Goal: Task Accomplishment & Management: Use online tool/utility

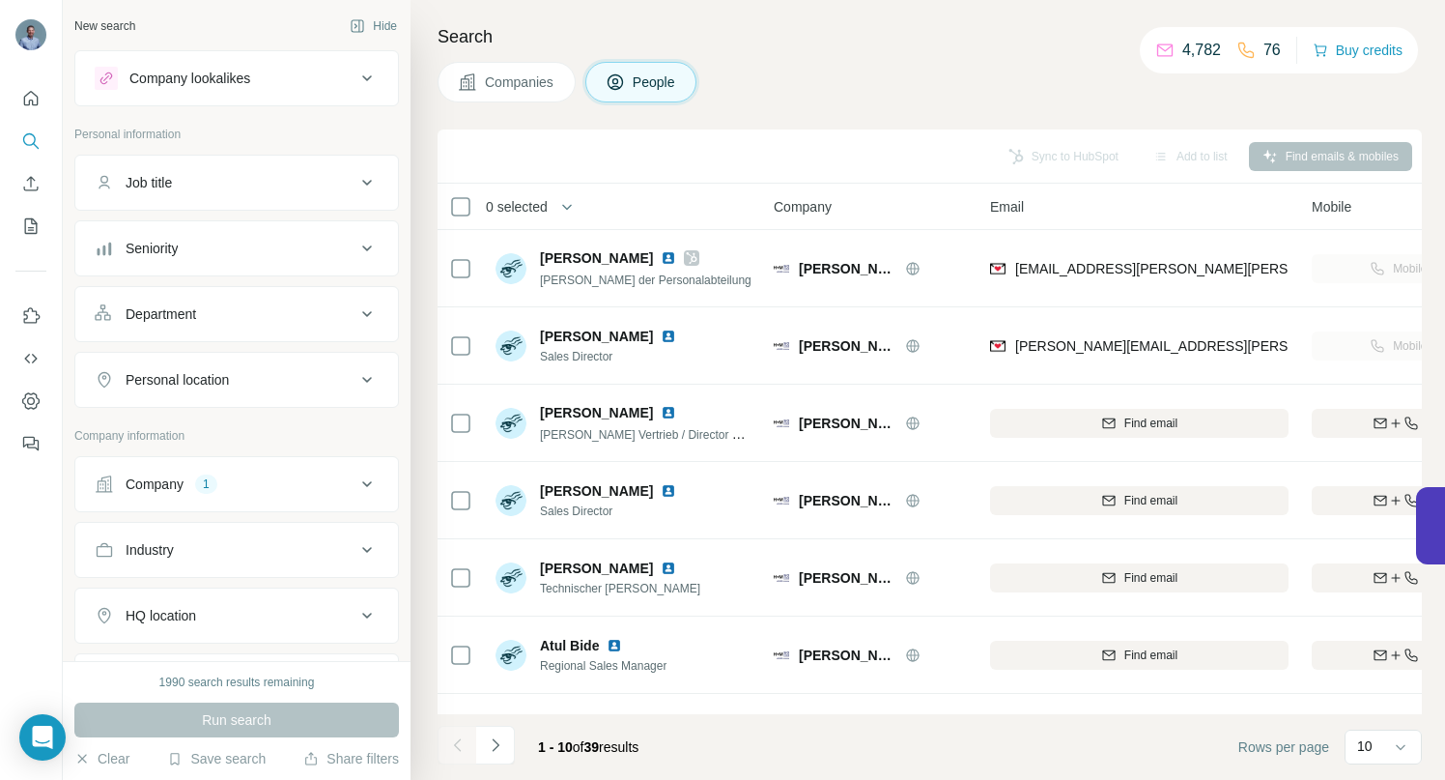
click at [355, 483] on icon at bounding box center [366, 483] width 23 height 23
drag, startPoint x: 233, startPoint y: 613, endPoint x: 218, endPoint y: 576, distance: 40.4
click at [270, 612] on icon "button" at bounding box center [277, 610] width 15 height 15
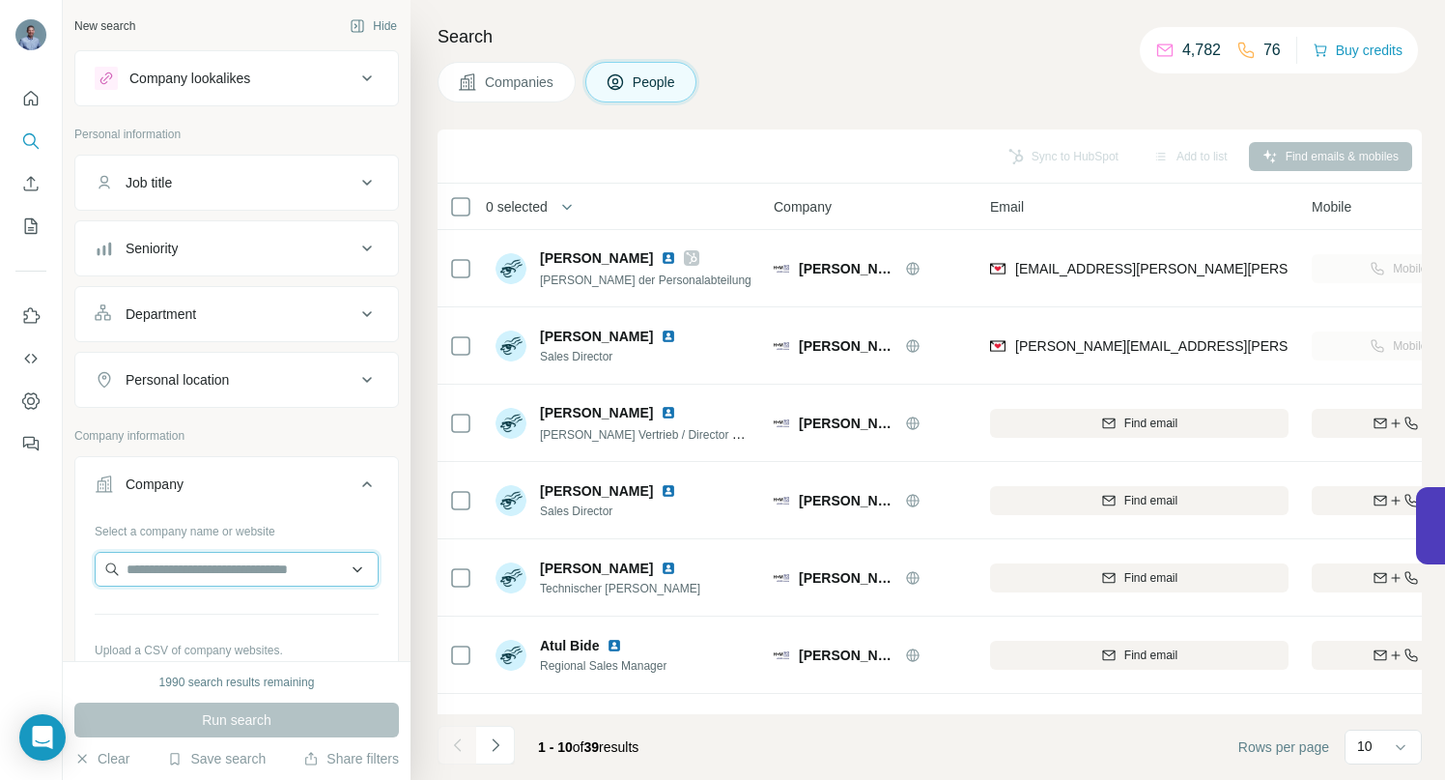
click at [213, 561] on input "text" at bounding box center [237, 569] width 284 height 35
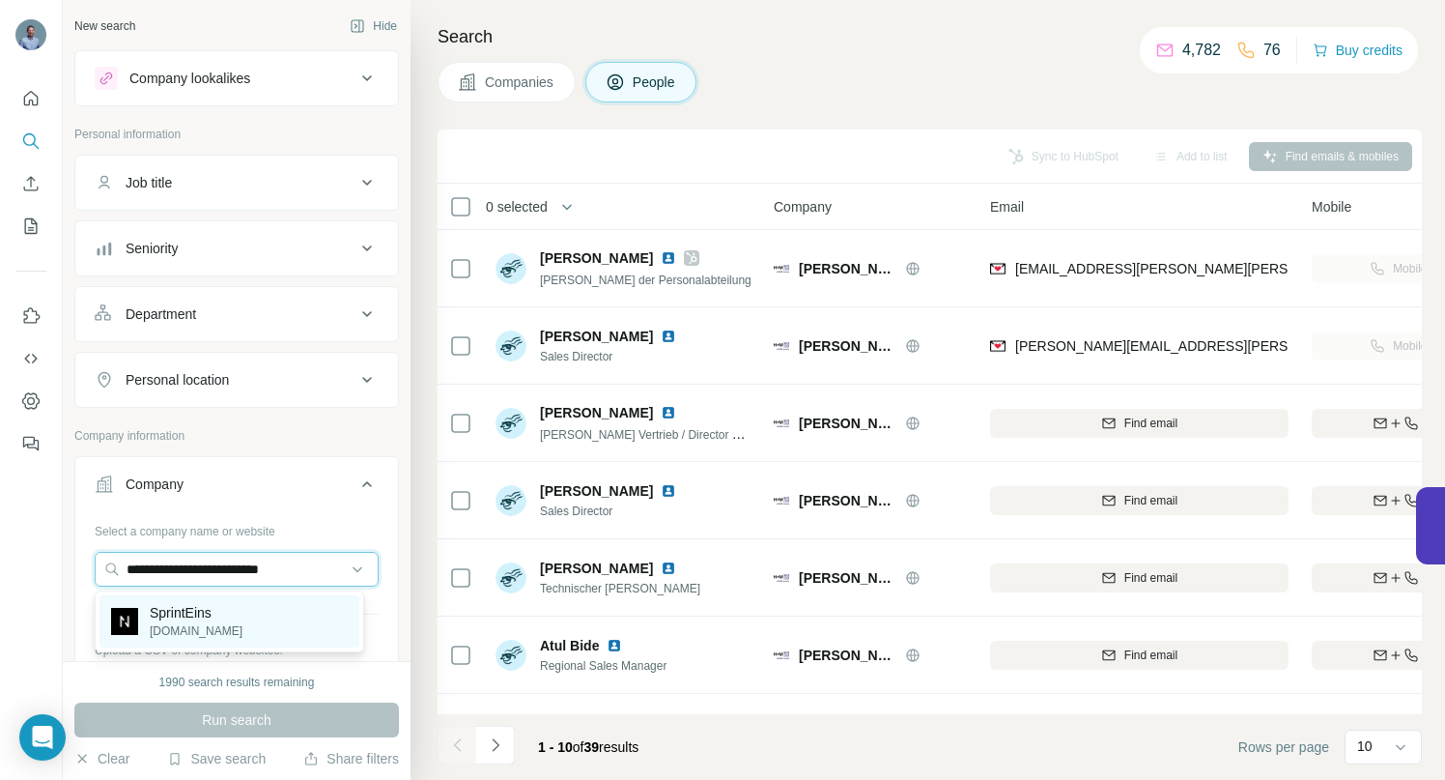
type input "**********"
click at [198, 613] on p "SprintEins" at bounding box center [196, 612] width 93 height 19
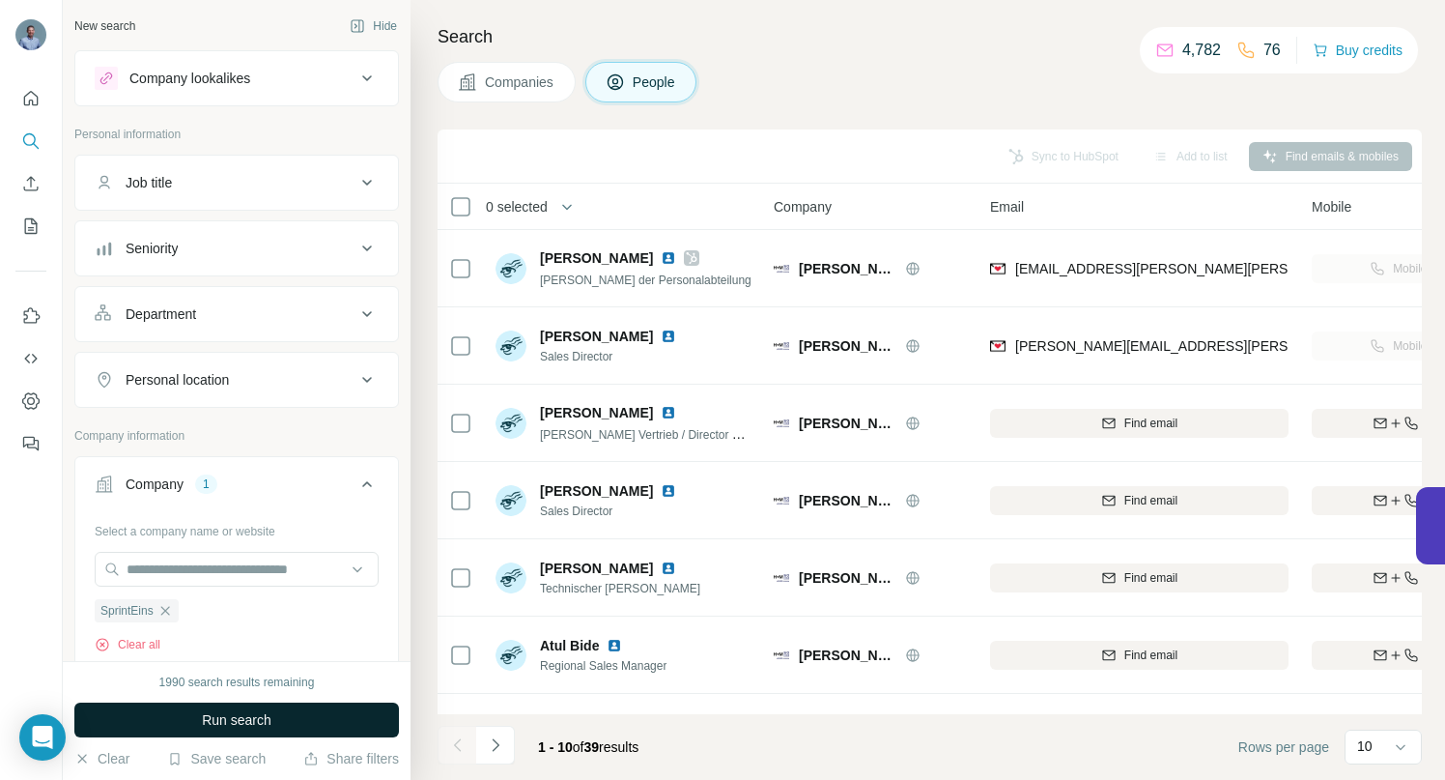
click at [202, 719] on span "Run search" at bounding box center [237, 719] width 70 height 19
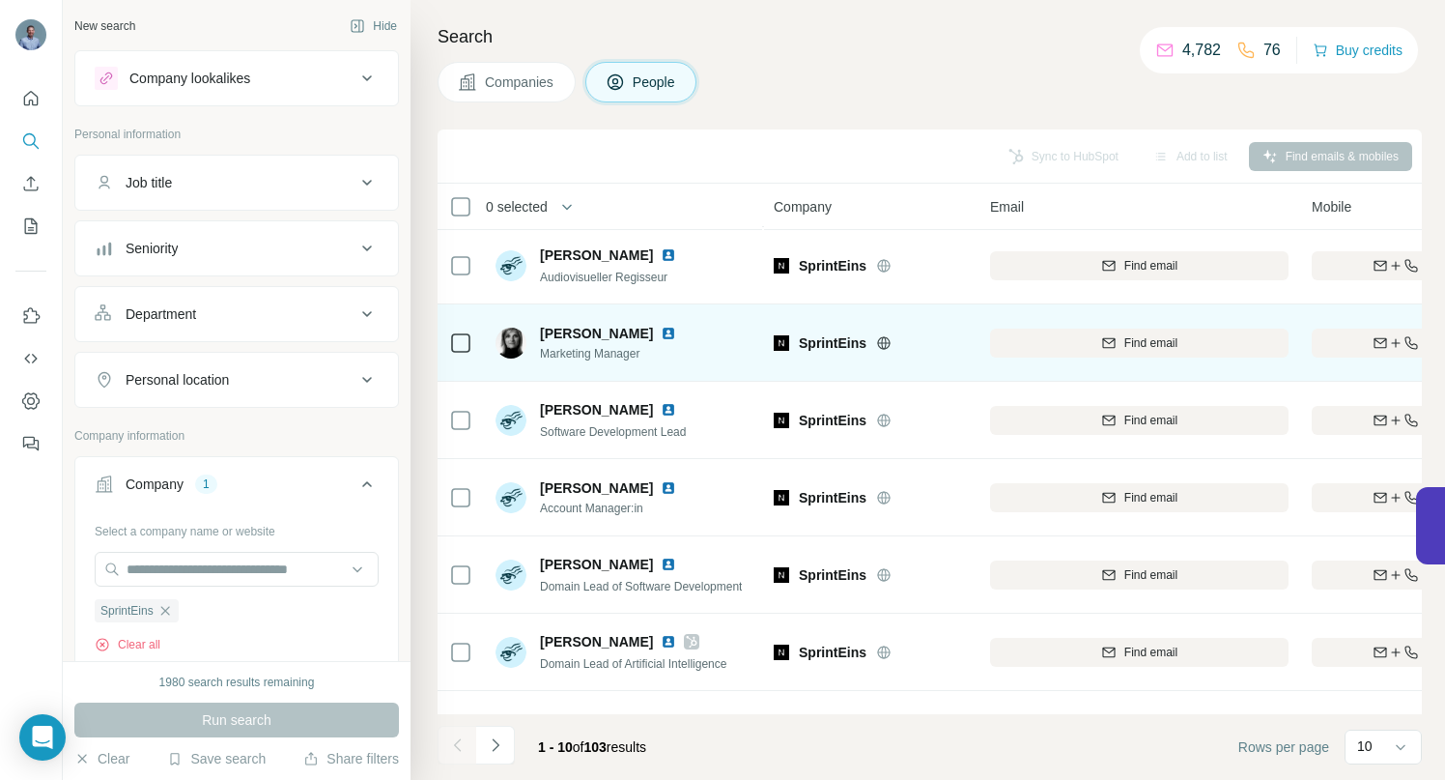
scroll to position [299, 0]
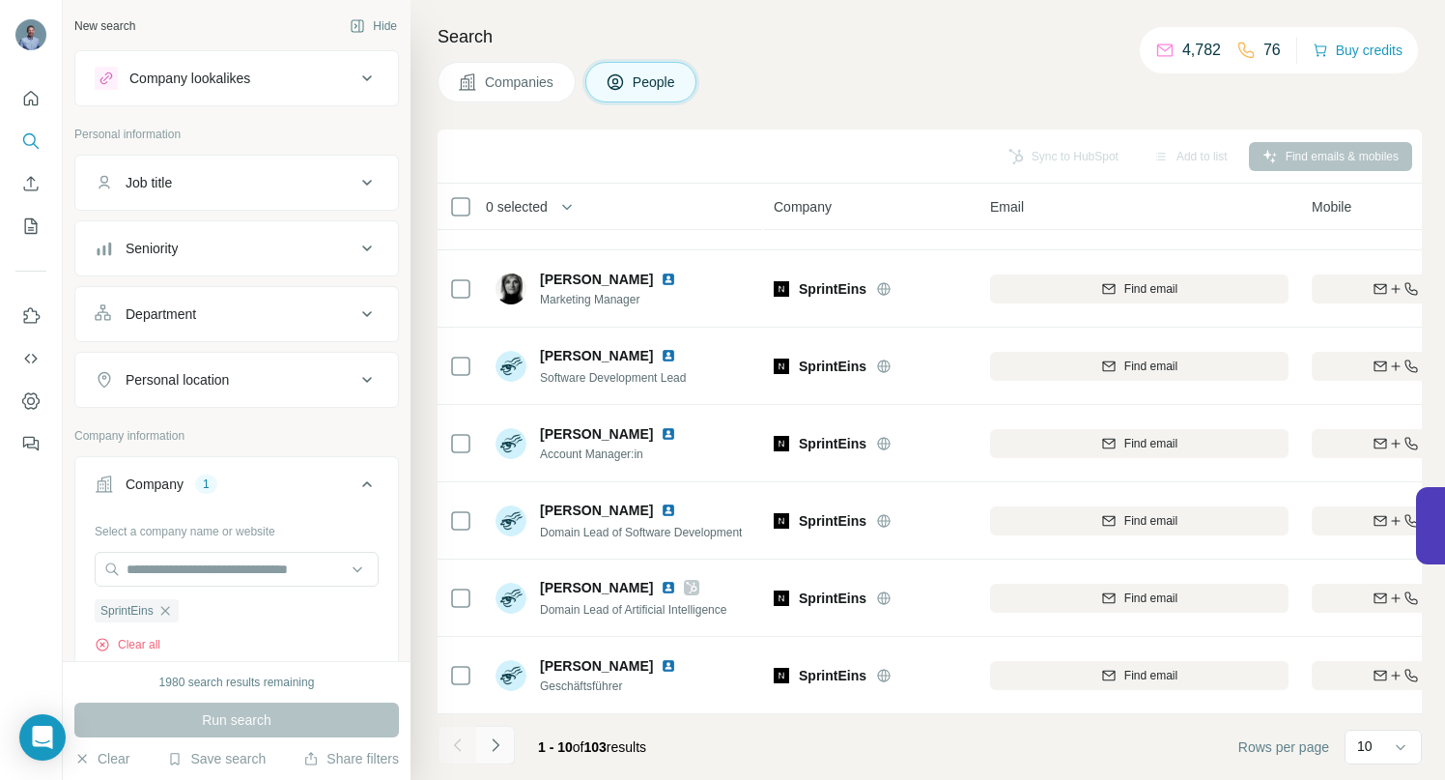
click at [489, 742] on icon "Navigate to next page" at bounding box center [495, 744] width 19 height 19
click at [492, 744] on icon "Navigate to next page" at bounding box center [495, 744] width 19 height 19
click at [500, 749] on icon "Navigate to next page" at bounding box center [495, 744] width 19 height 19
click at [494, 745] on icon "Navigate to next page" at bounding box center [495, 744] width 19 height 19
click at [496, 746] on icon "Navigate to next page" at bounding box center [495, 744] width 19 height 19
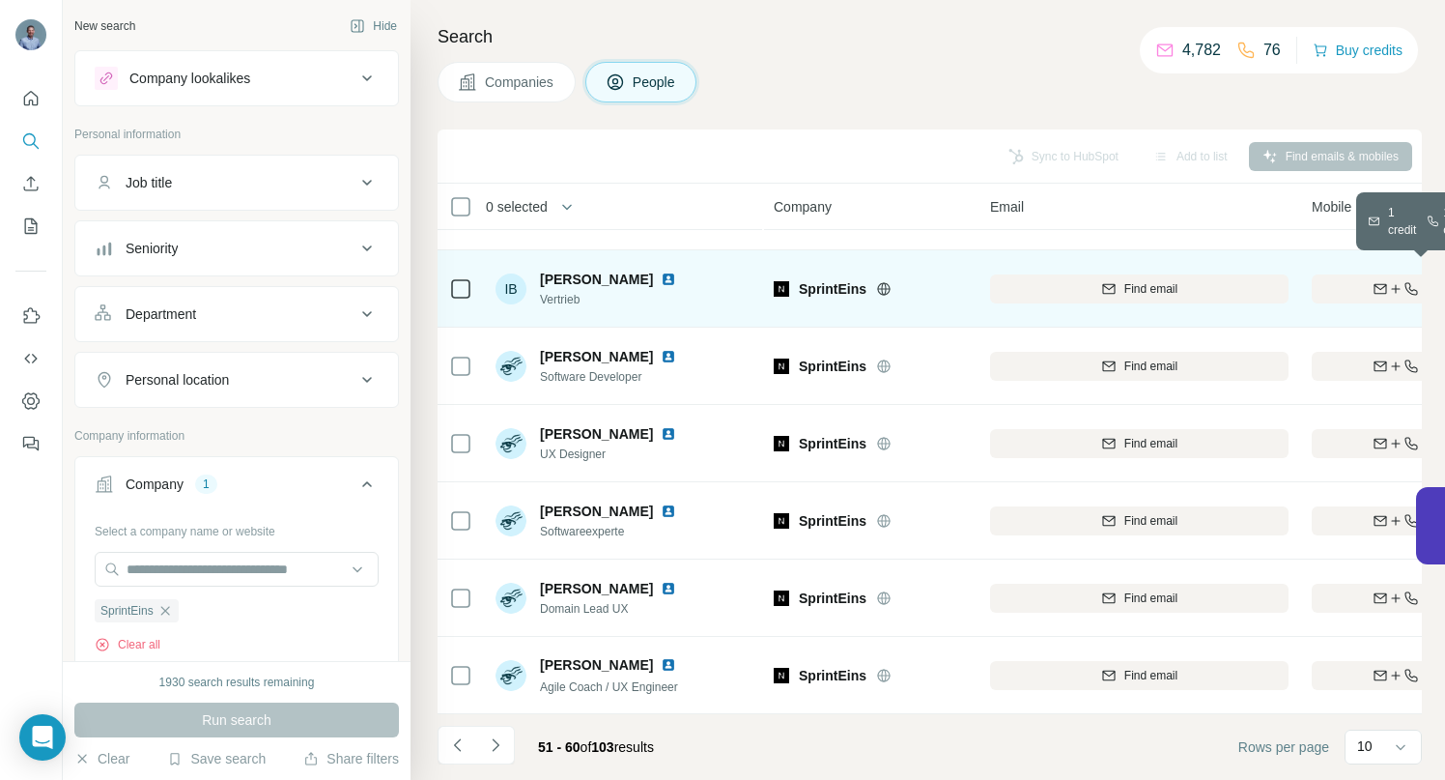
click at [1340, 280] on div "Find both" at bounding box center [1424, 288] width 225 height 17
click at [495, 746] on icon "Navigate to next page" at bounding box center [495, 744] width 19 height 19
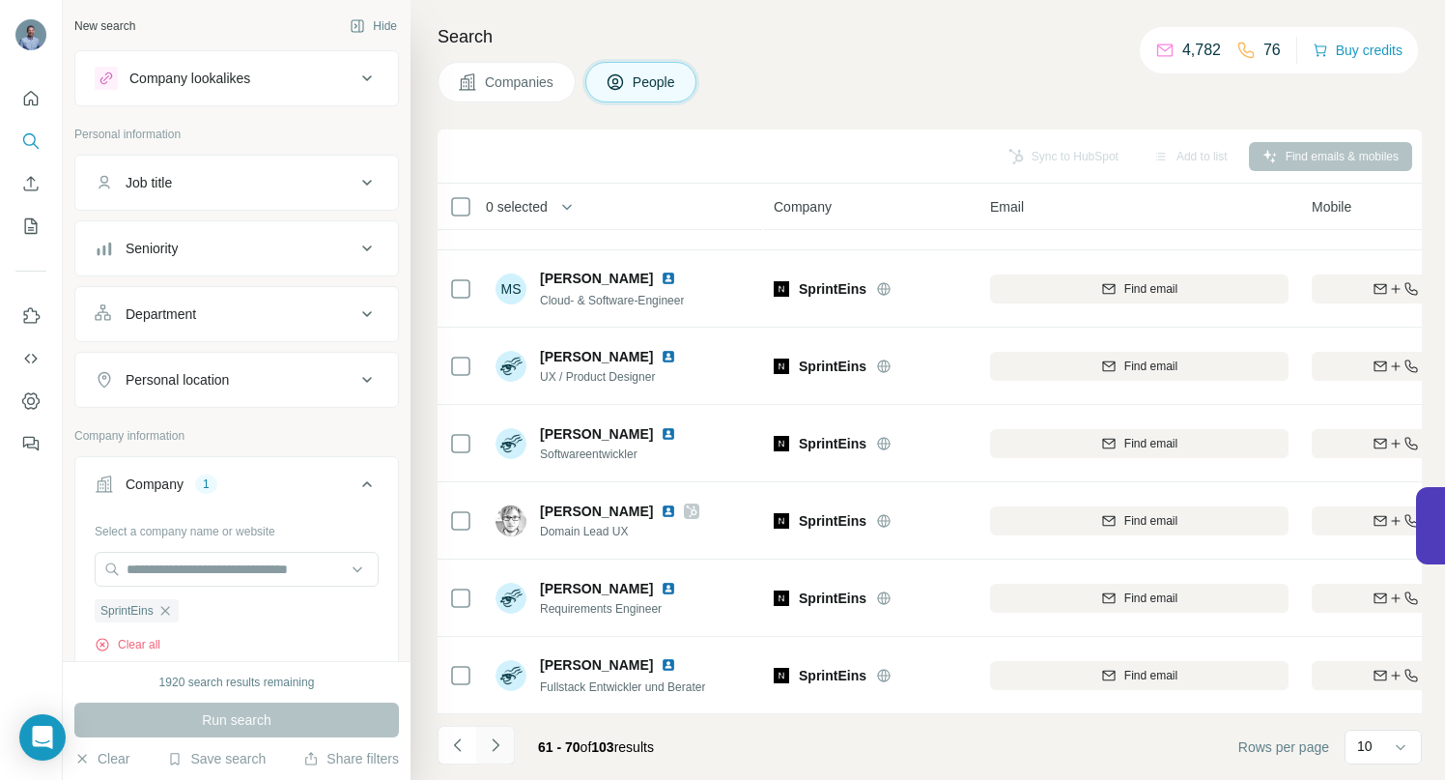
click at [501, 735] on icon "Navigate to next page" at bounding box center [495, 744] width 19 height 19
click at [500, 750] on icon "Navigate to next page" at bounding box center [495, 744] width 19 height 19
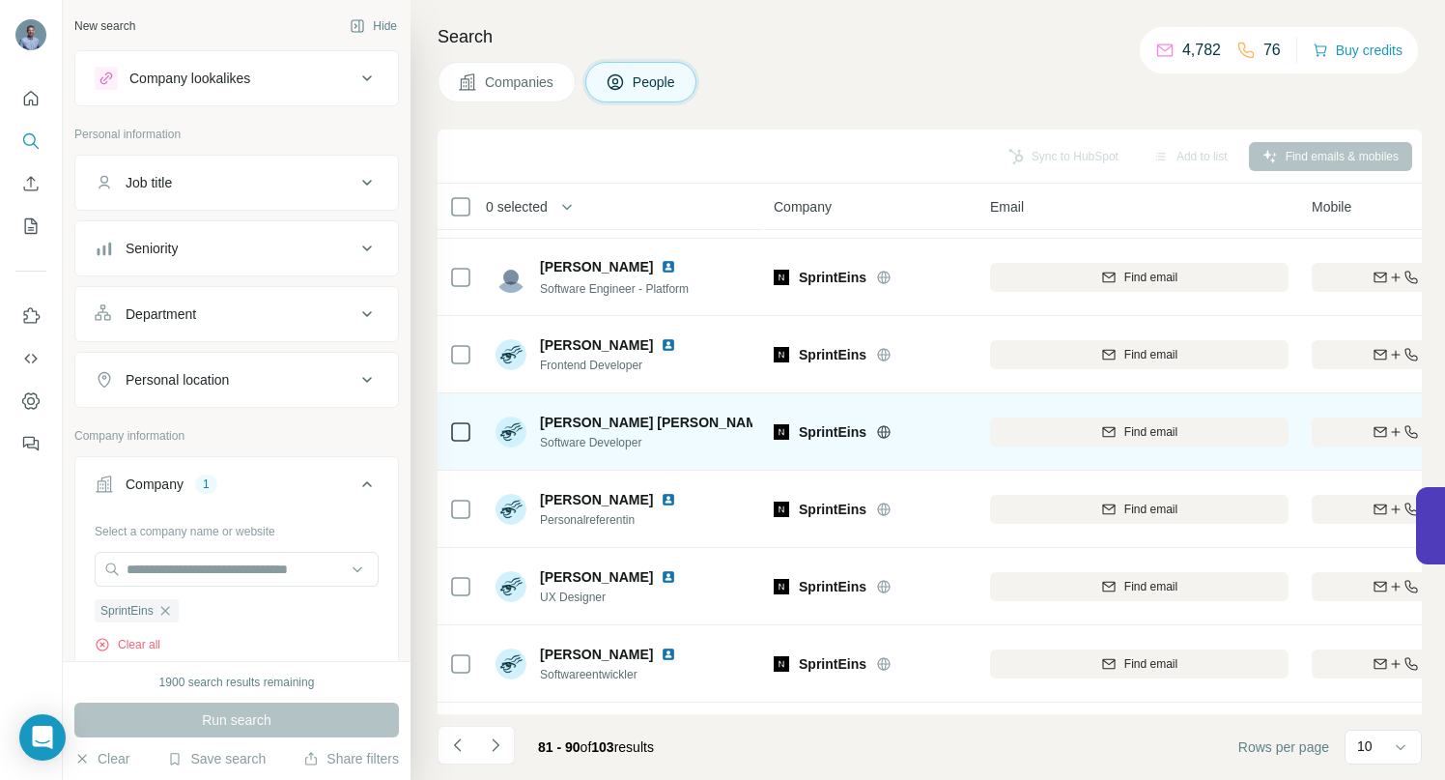
scroll to position [147, 0]
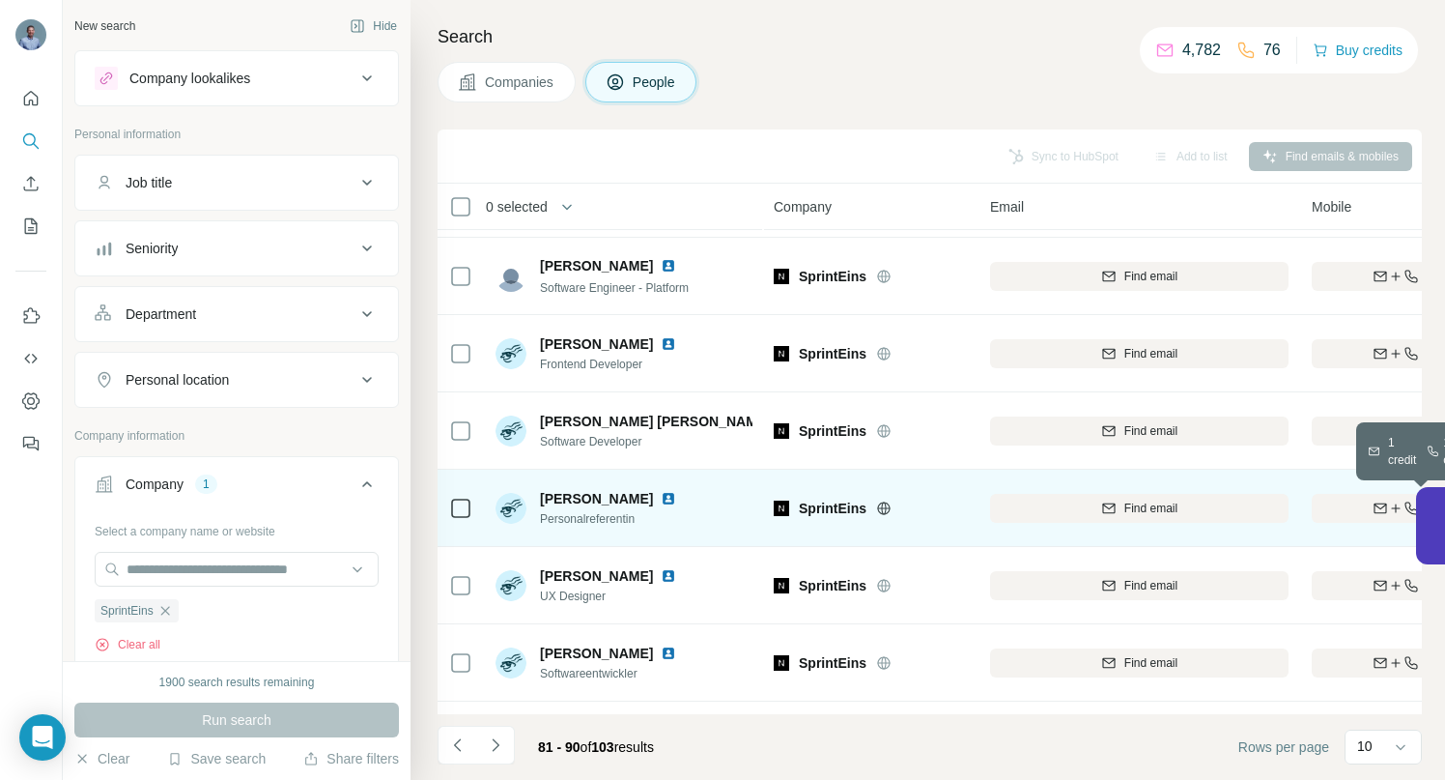
click at [1379, 513] on icon "button" at bounding box center [1380, 507] width 15 height 15
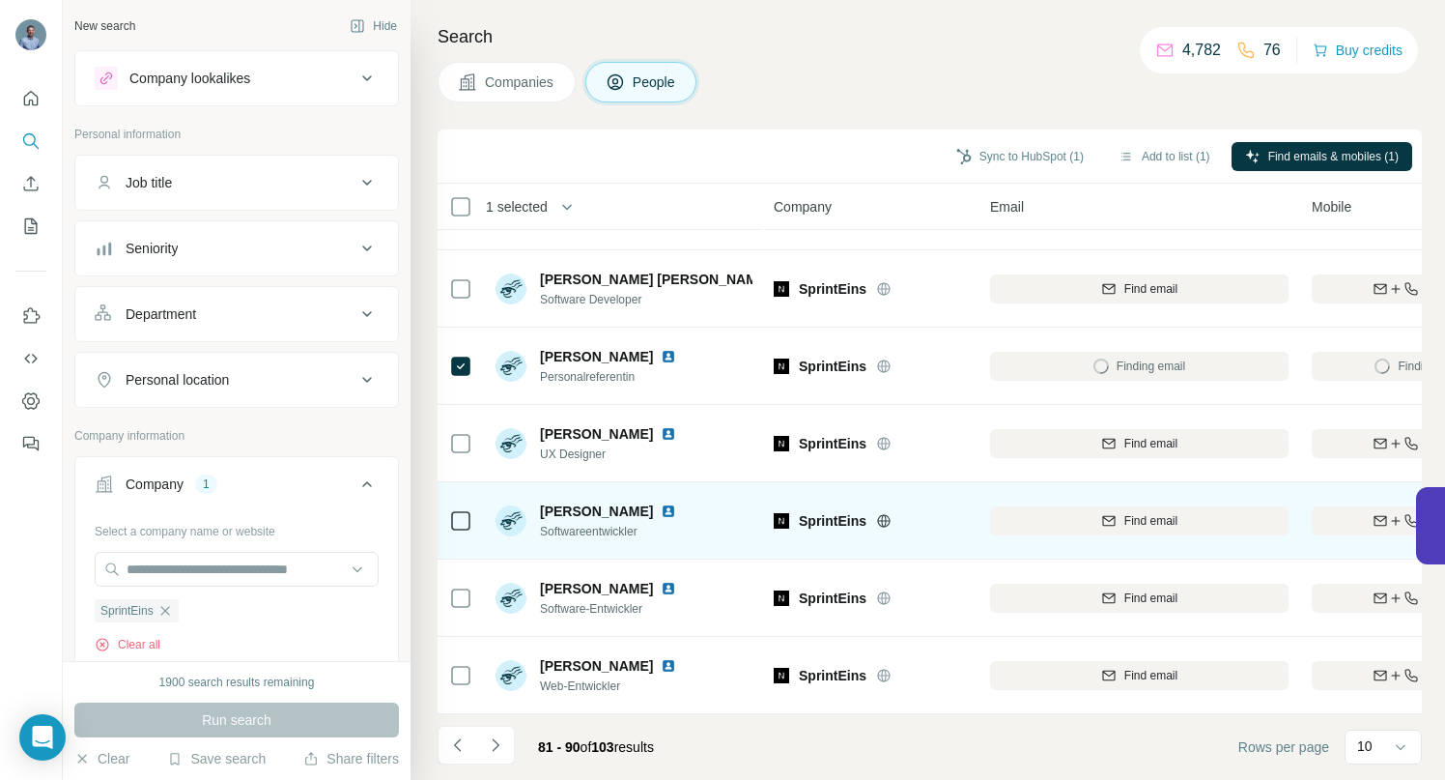
scroll to position [299, 0]
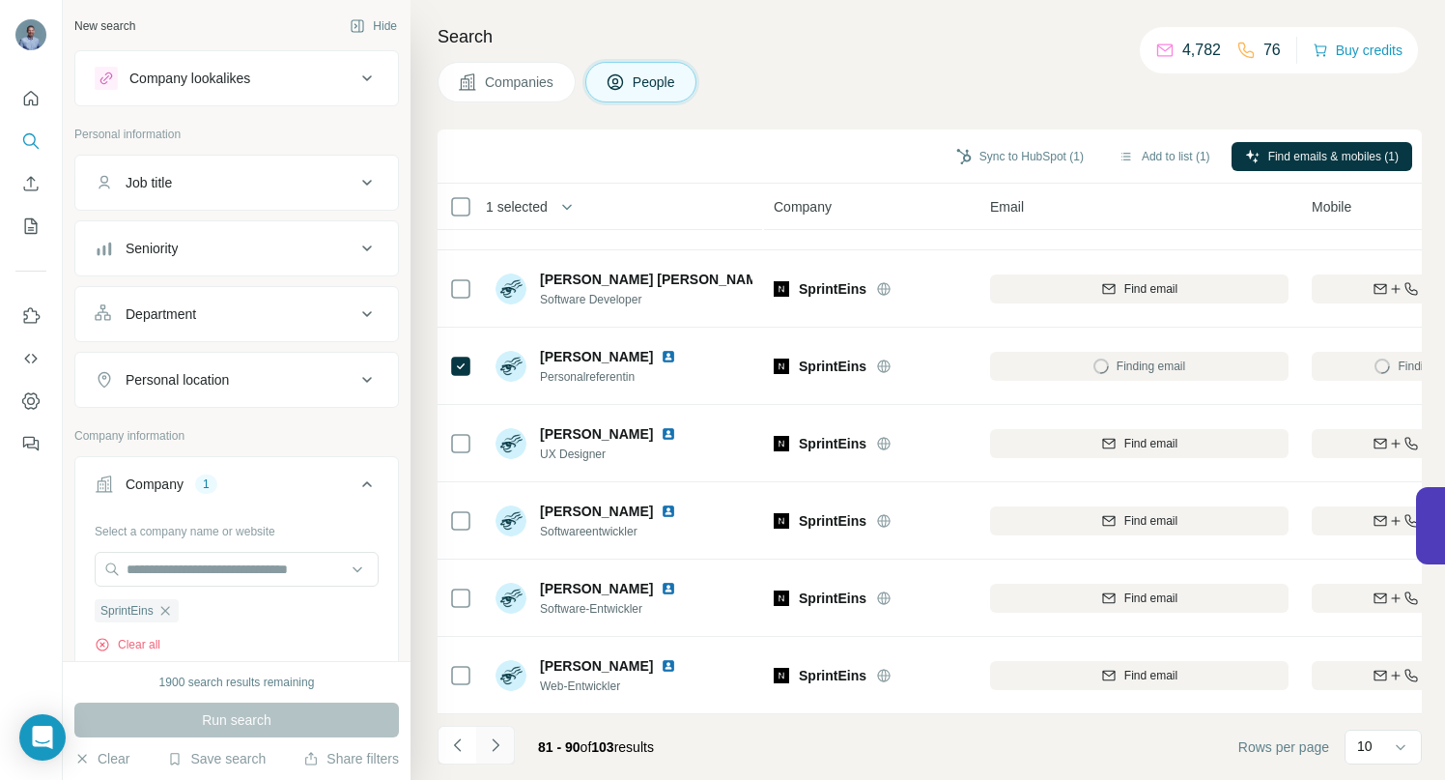
click at [497, 744] on icon "Navigate to next page" at bounding box center [495, 744] width 7 height 13
click at [497, 759] on button "Navigate to next page" at bounding box center [495, 744] width 39 height 39
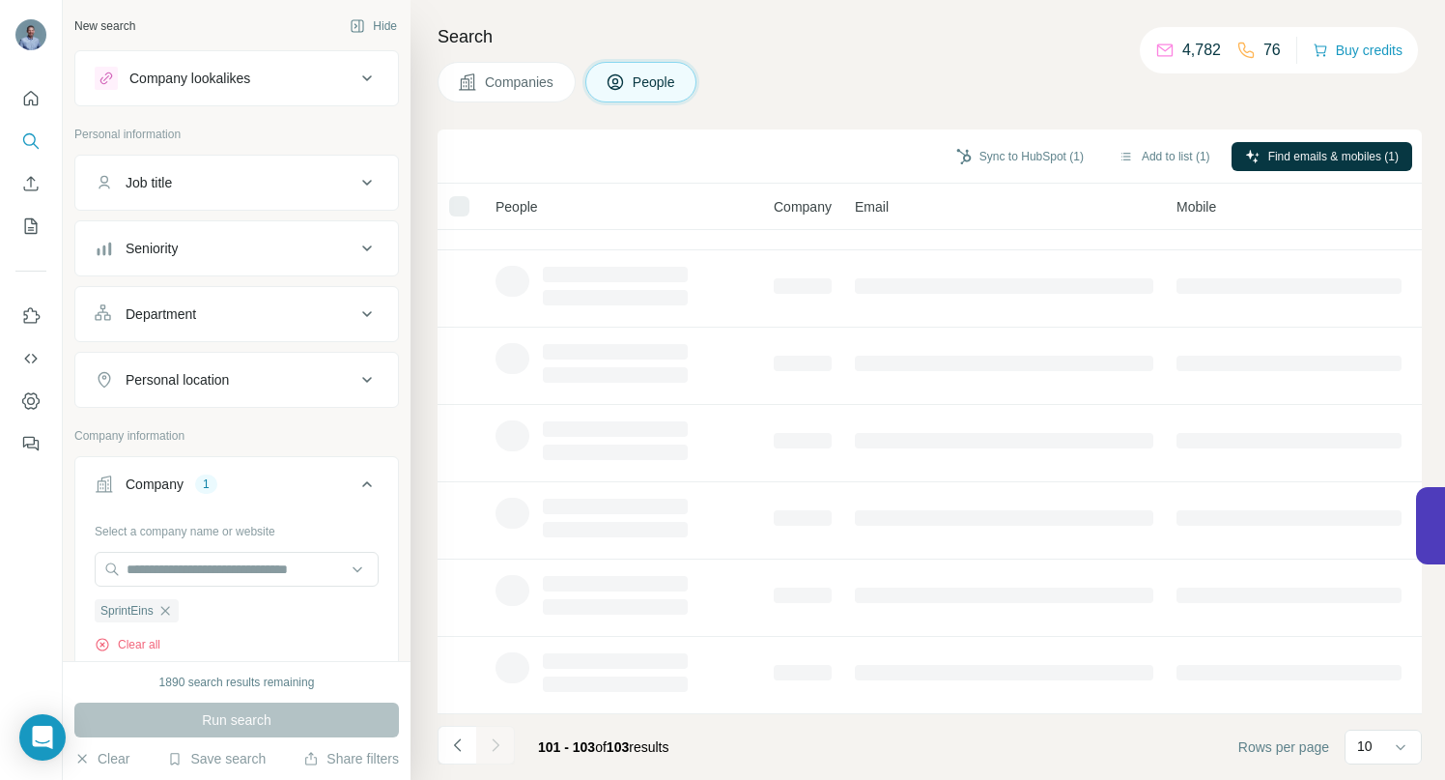
scroll to position [0, 0]
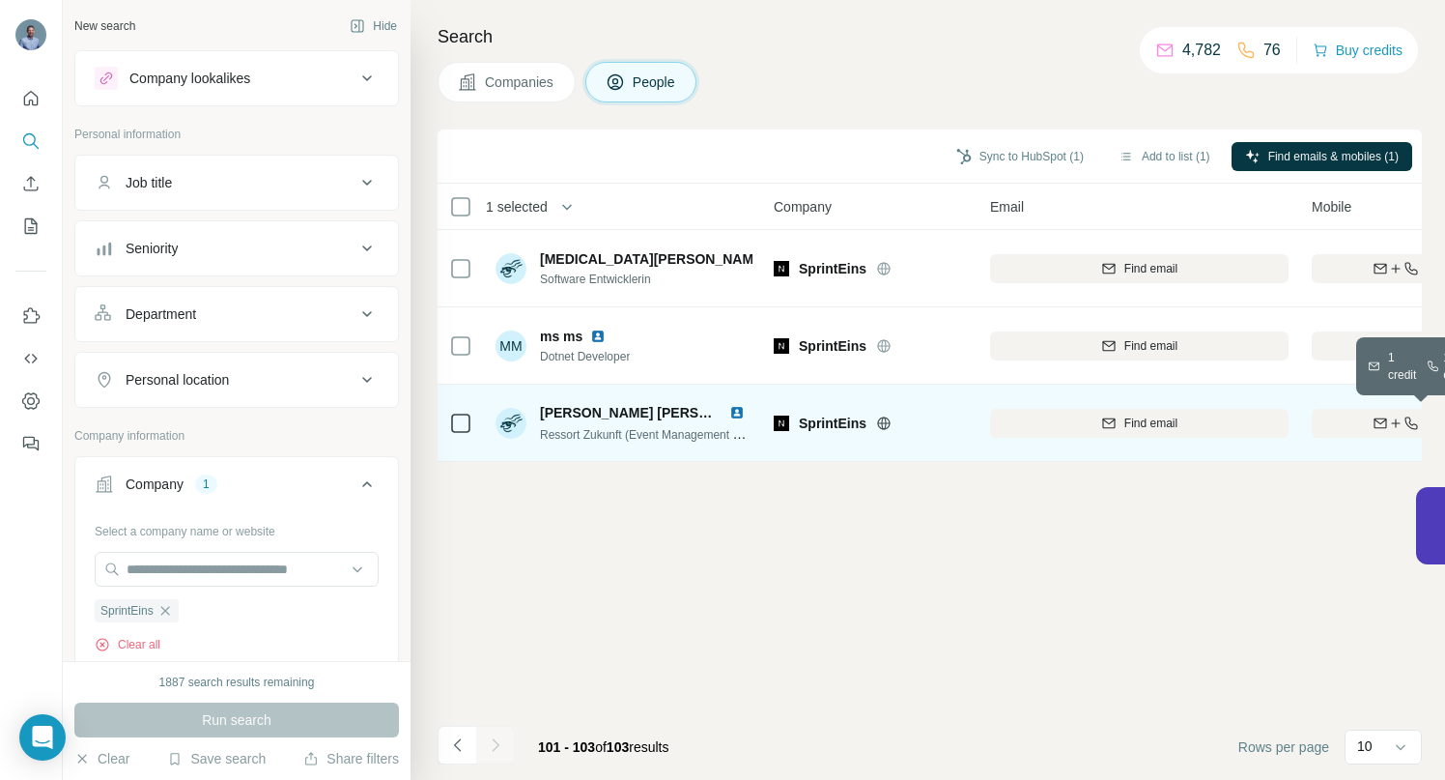
click at [1350, 415] on div "Find both" at bounding box center [1424, 422] width 225 height 17
click at [732, 412] on img at bounding box center [736, 412] width 15 height 15
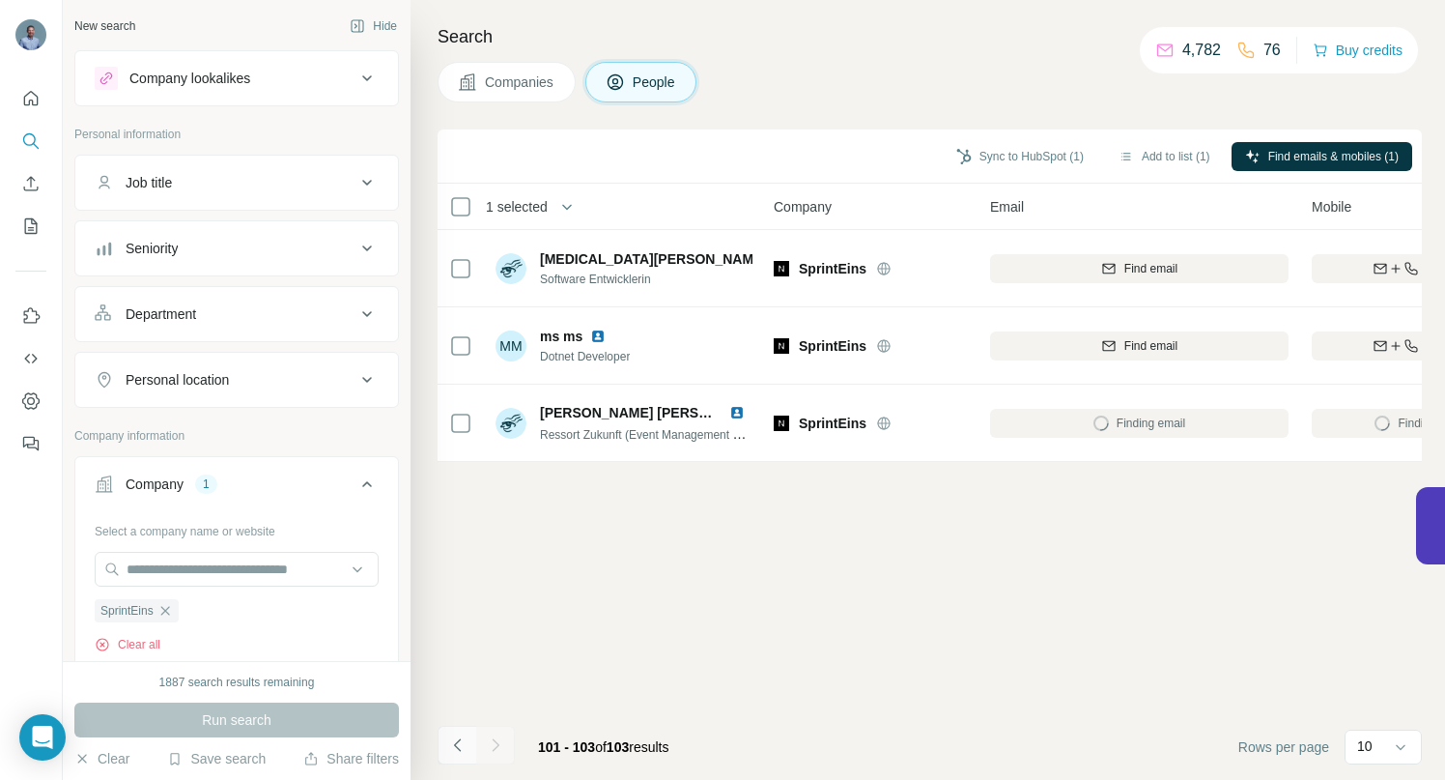
click at [461, 744] on icon "Navigate to previous page" at bounding box center [457, 744] width 19 height 19
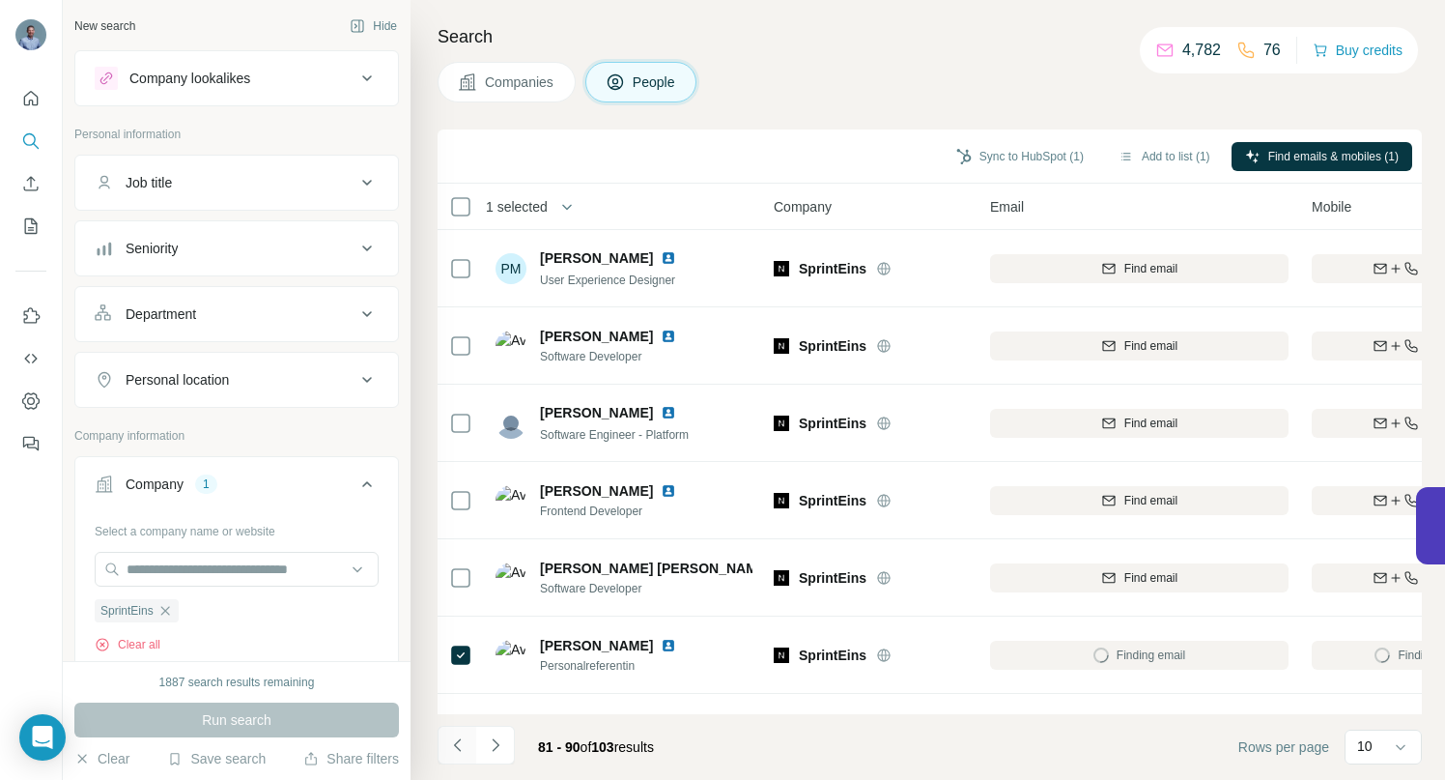
click at [461, 744] on icon "Navigate to previous page" at bounding box center [457, 744] width 19 height 19
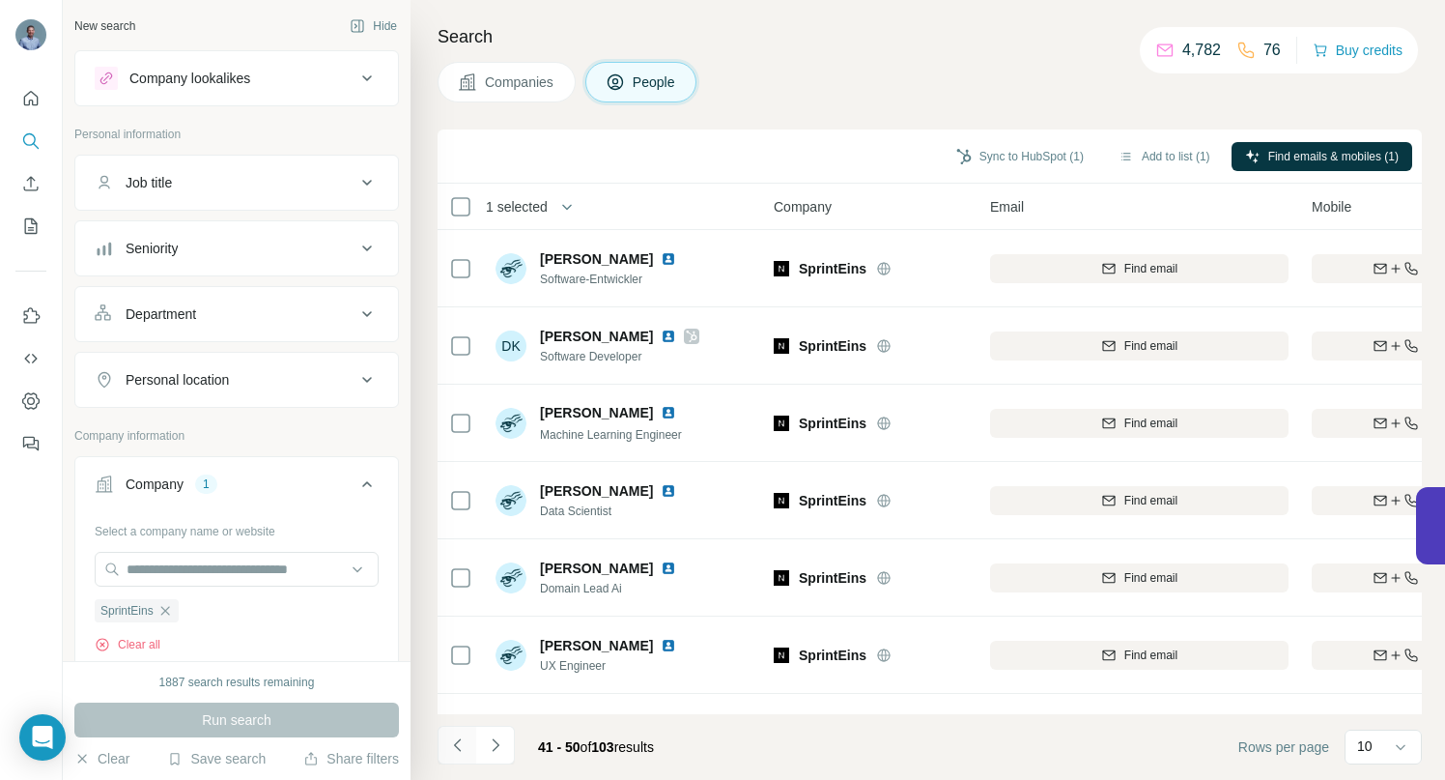
click at [461, 744] on icon "Navigate to previous page" at bounding box center [457, 744] width 19 height 19
click at [461, 744] on div at bounding box center [457, 744] width 39 height 39
click at [460, 744] on div at bounding box center [457, 744] width 39 height 39
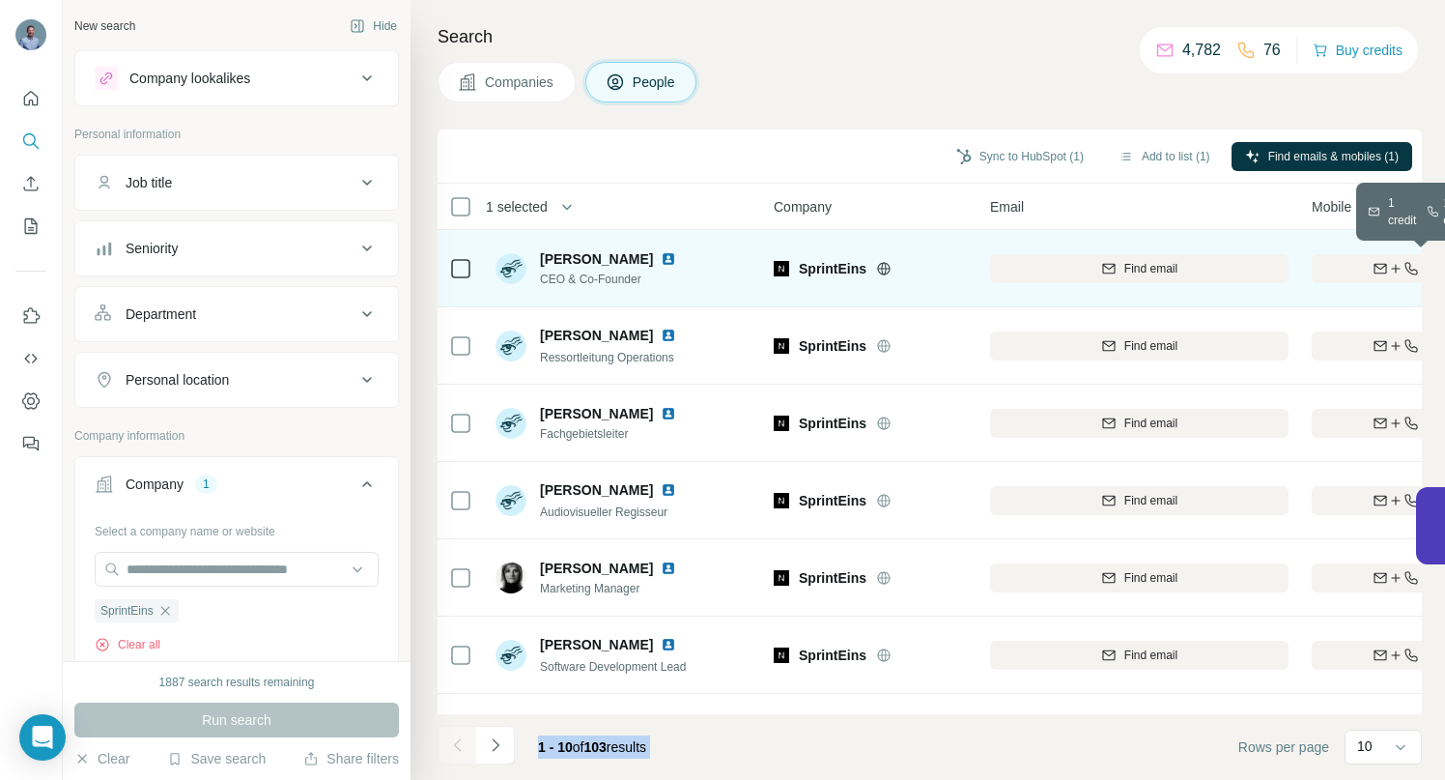
click at [1350, 270] on div "Find both" at bounding box center [1424, 268] width 225 height 17
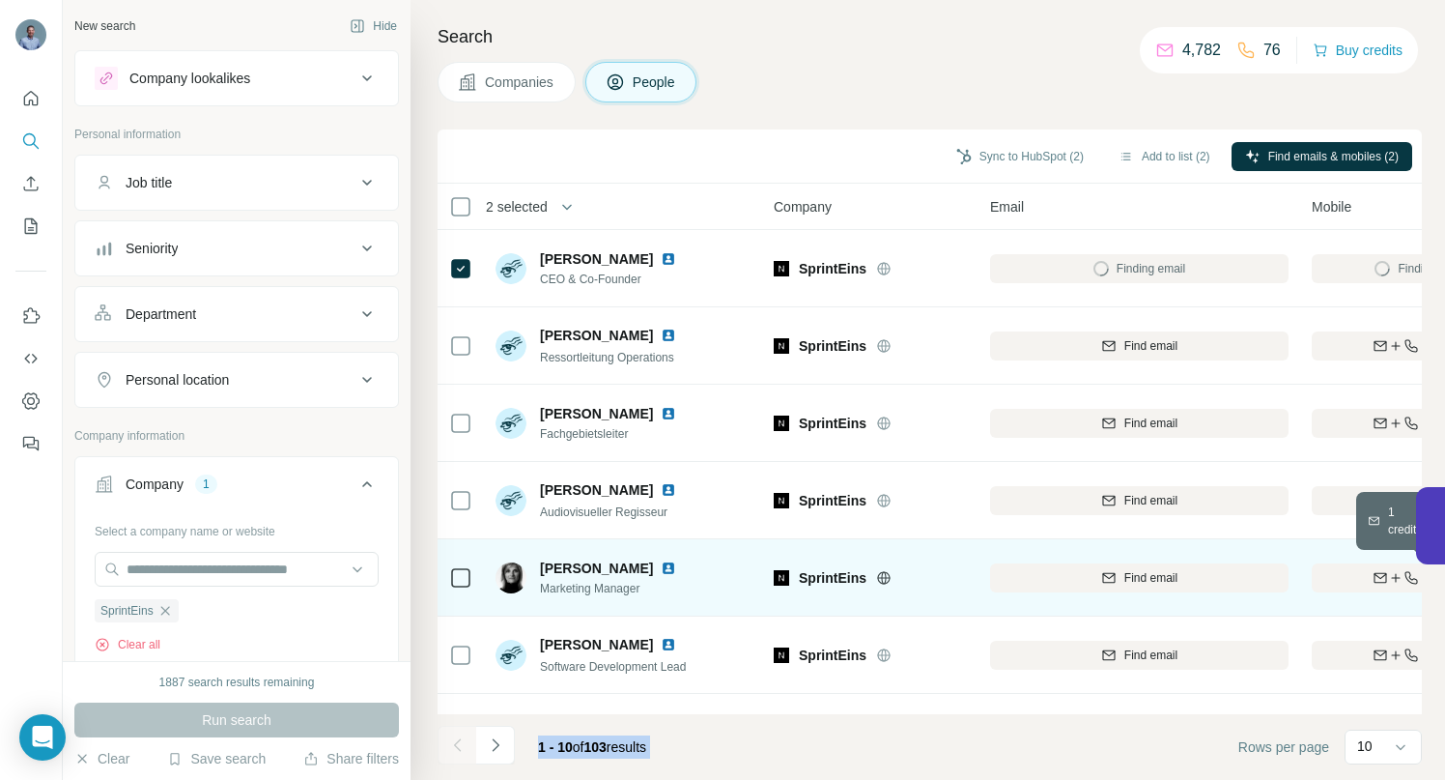
click at [1344, 571] on div "Find both" at bounding box center [1424, 577] width 225 height 17
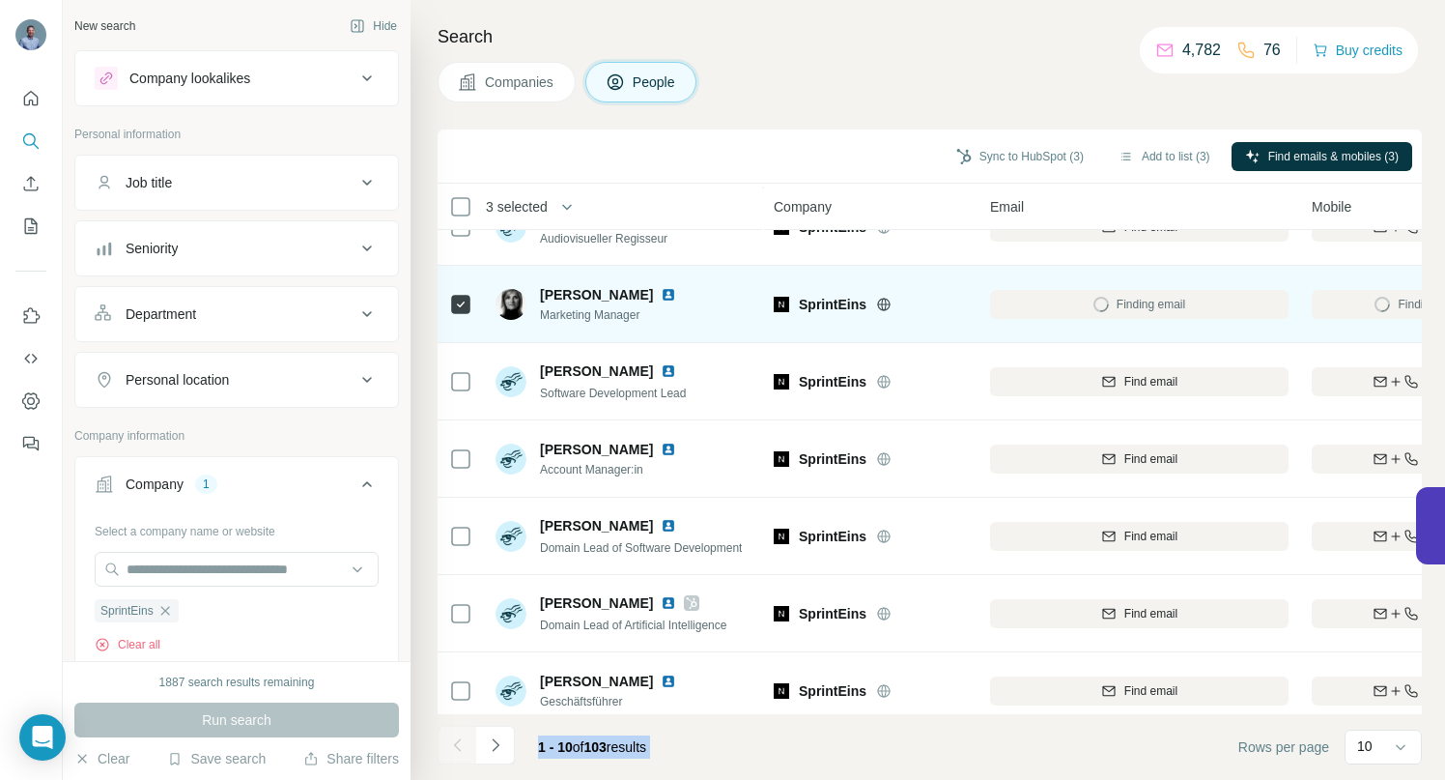
scroll to position [299, 0]
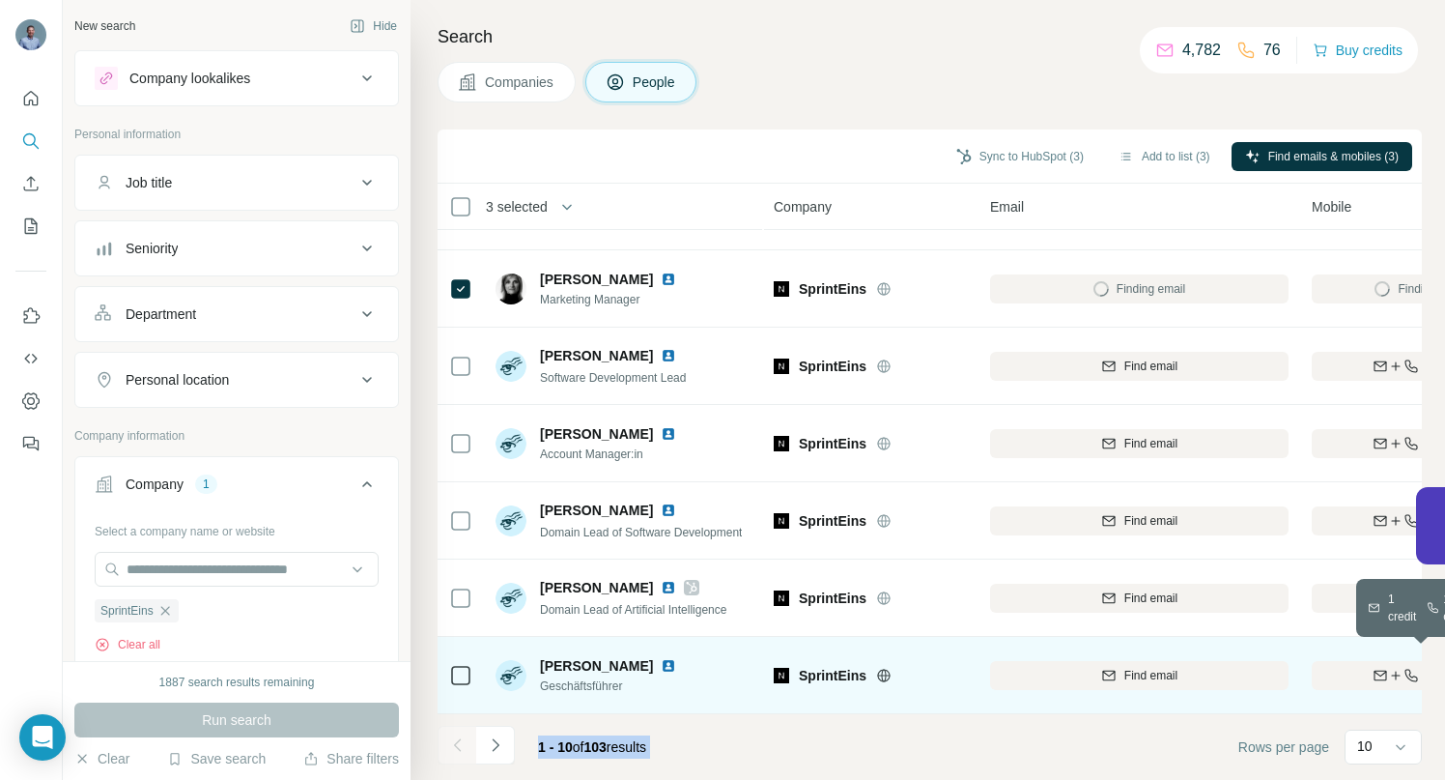
click at [1344, 669] on div "Find both" at bounding box center [1424, 675] width 225 height 17
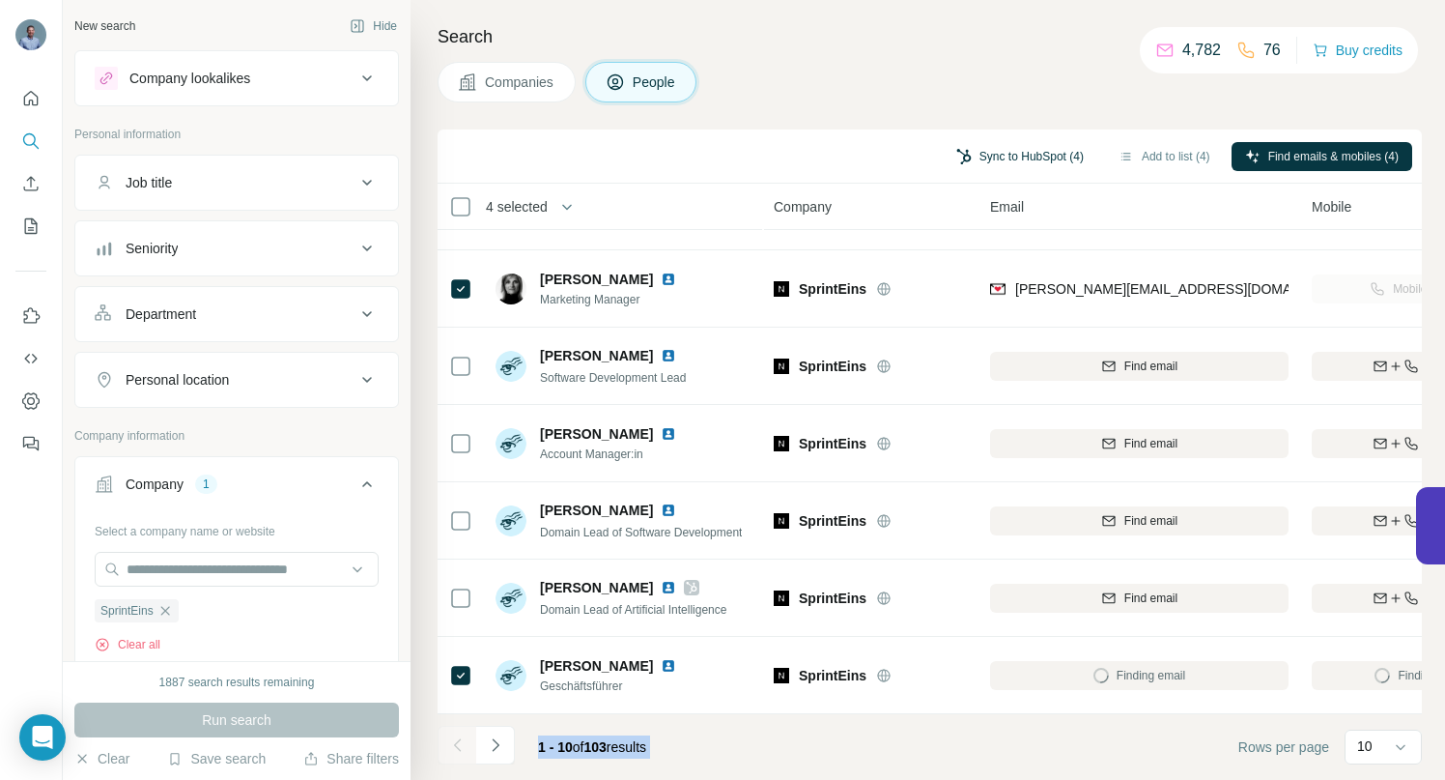
click at [976, 155] on button "Sync to HubSpot (4)" at bounding box center [1020, 156] width 155 height 29
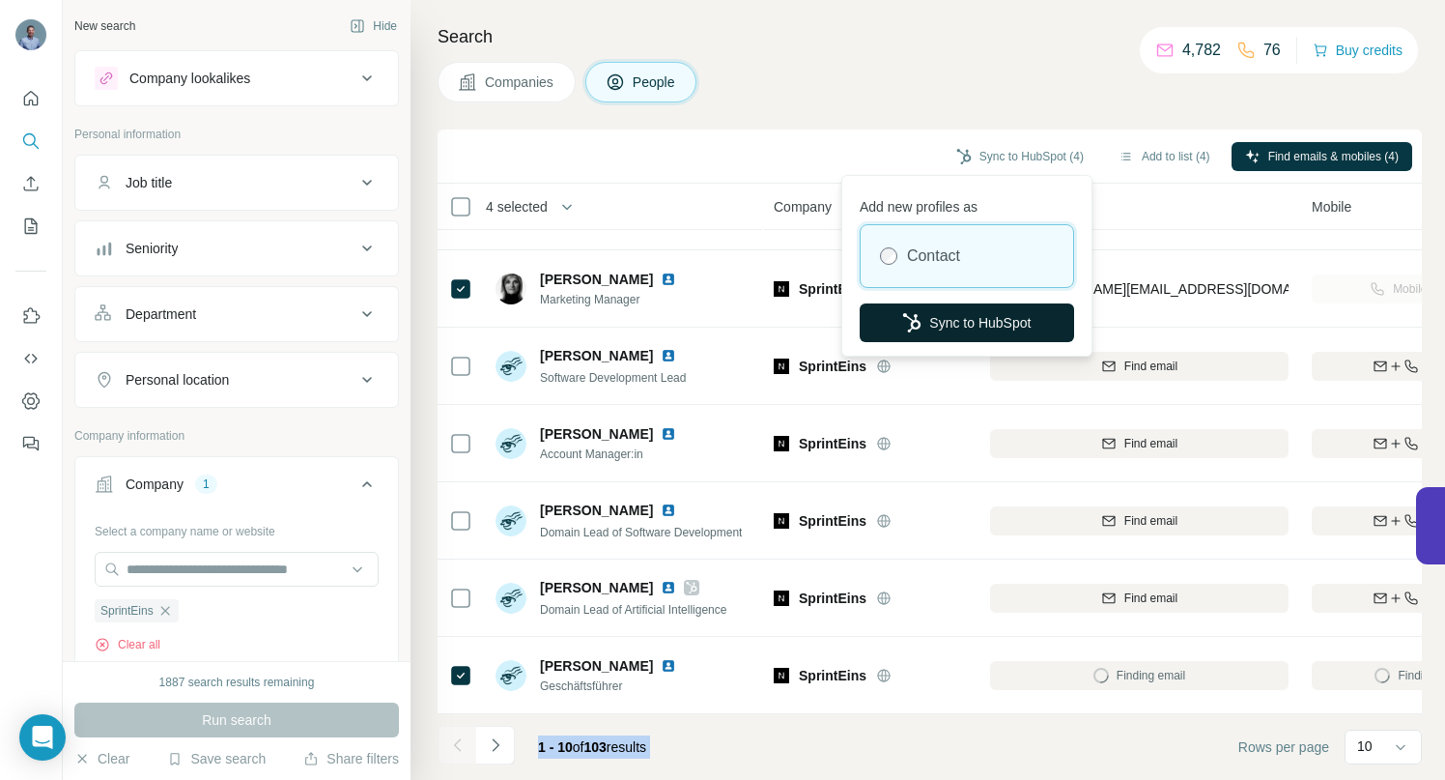
click at [955, 327] on button "Sync to HubSpot" at bounding box center [967, 322] width 214 height 39
